Goal: Transaction & Acquisition: Obtain resource

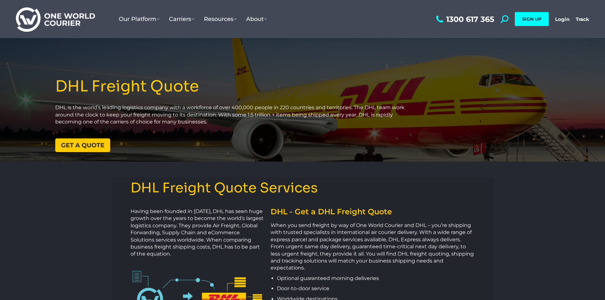
click at [92, 144] on span "Get a quote" at bounding box center [83, 145] width 44 height 6
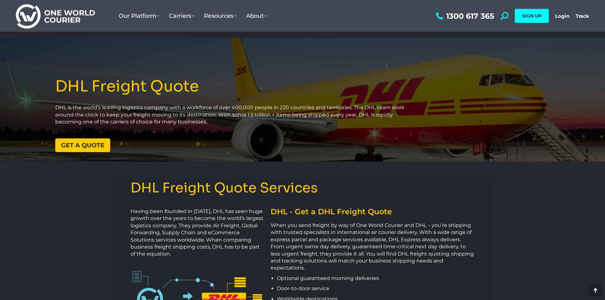
scroll to position [798, 0]
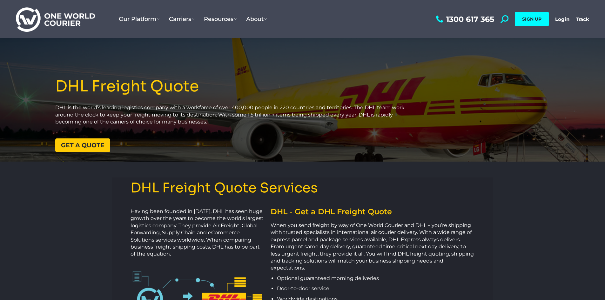
click at [73, 143] on span "Get a quote" at bounding box center [83, 145] width 44 height 6
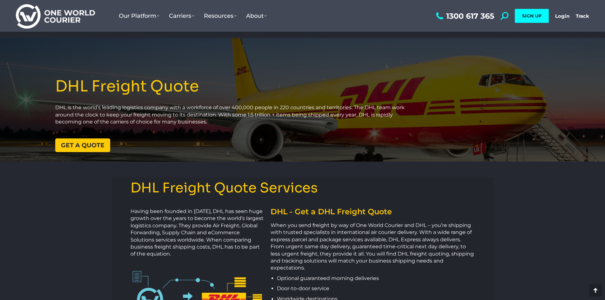
scroll to position [798, 0]
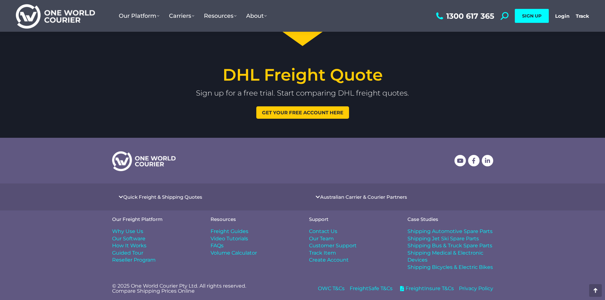
click at [295, 112] on span "Get your free account here" at bounding box center [302, 112] width 81 height 5
